Goal: Task Accomplishment & Management: Use online tool/utility

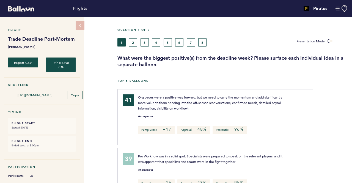
click at [172, 43] on div "1 2 3 4 5 6 7 8" at bounding box center [202, 42] width 171 height 8
click at [169, 43] on button "5" at bounding box center [168, 42] width 8 height 8
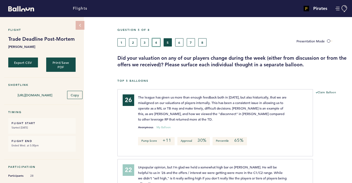
click at [157, 43] on button "4" at bounding box center [156, 42] width 8 height 8
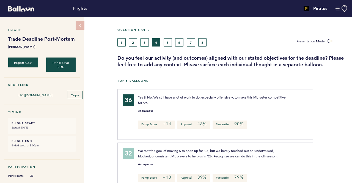
click at [143, 44] on button "3" at bounding box center [145, 42] width 8 height 8
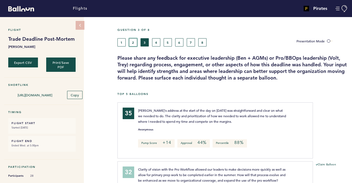
click at [135, 43] on button "2" at bounding box center [133, 42] width 8 height 8
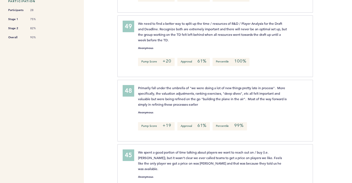
scroll to position [166, 0]
